Goal: Task Accomplishment & Management: Manage account settings

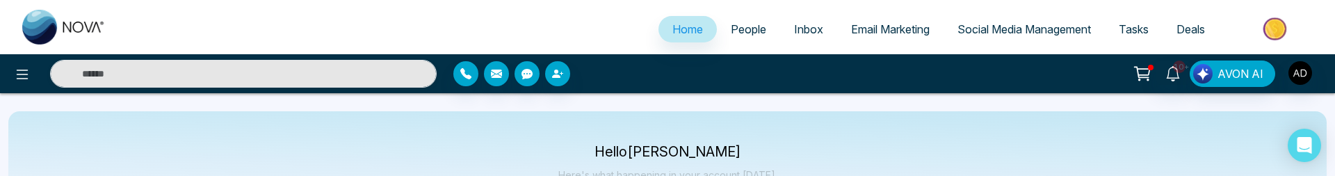
select select "*"
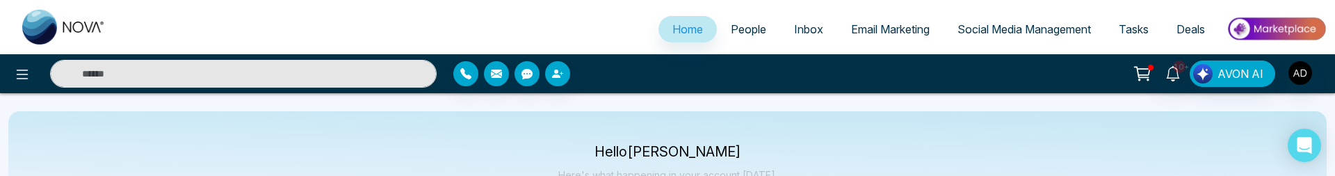
select select "*"
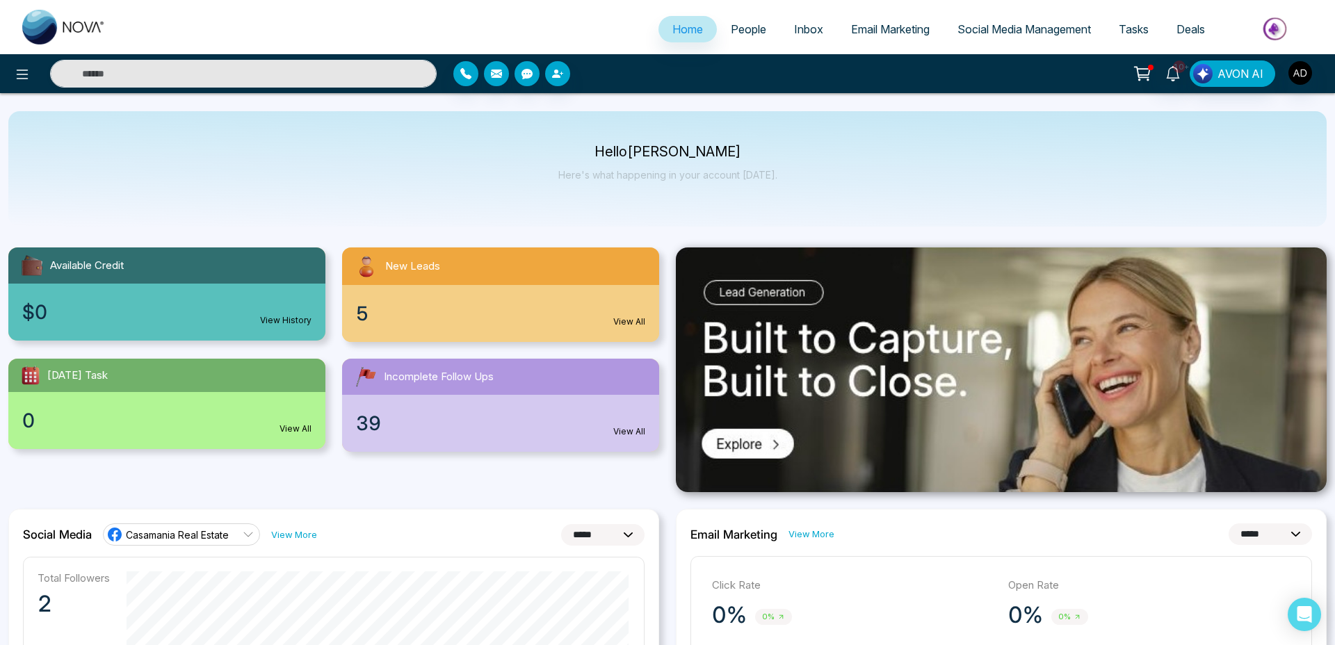
select select "*"
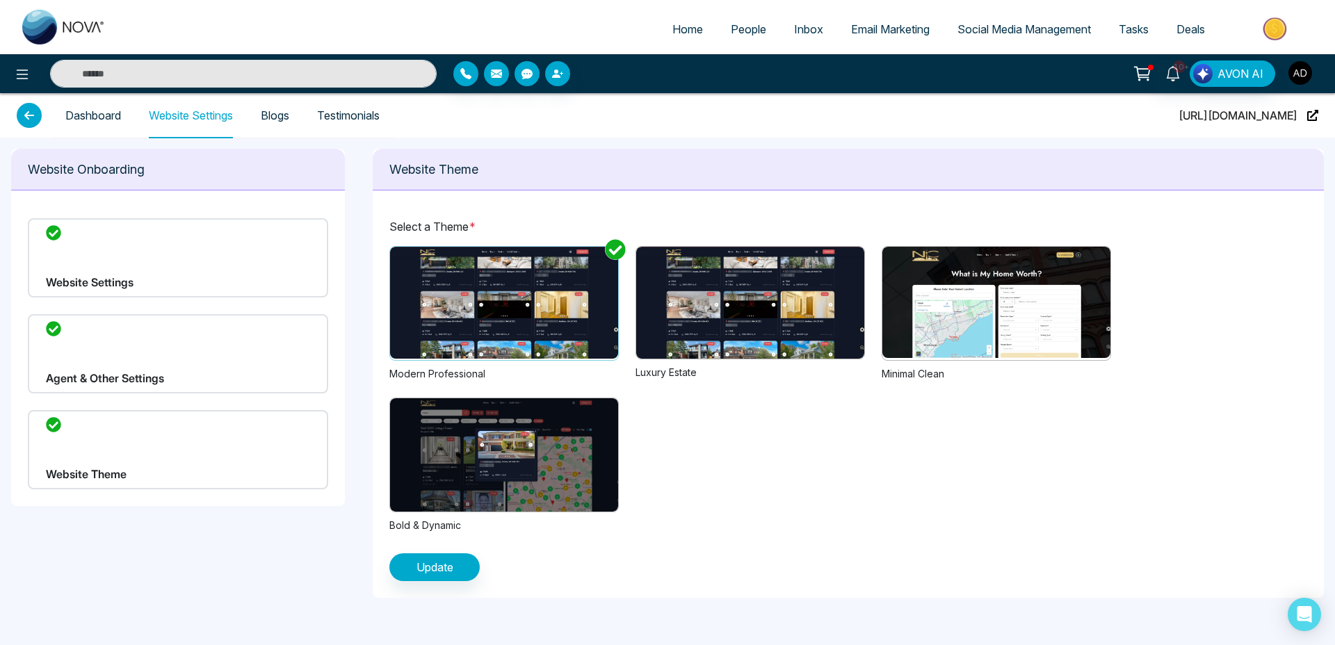
click at [1300, 82] on img "button" at bounding box center [1300, 73] width 24 height 24
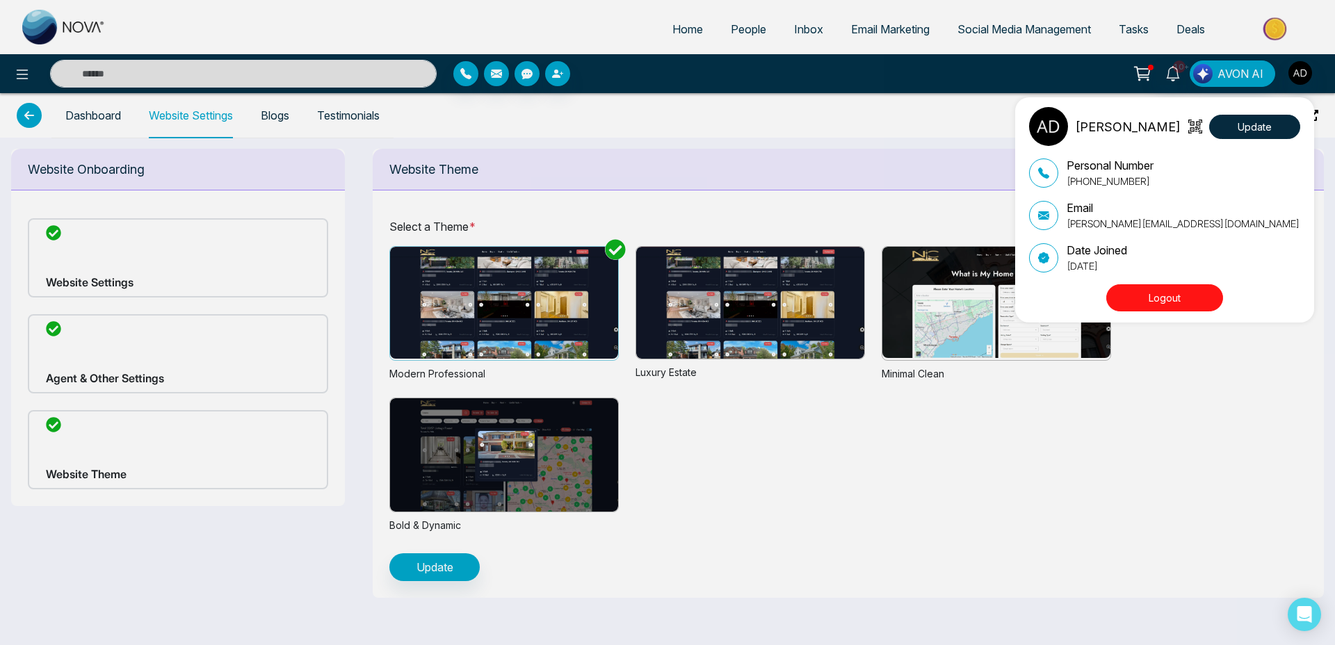
click at [1147, 302] on button "Logout" at bounding box center [1164, 297] width 117 height 27
